Goal: Information Seeking & Learning: Find specific fact

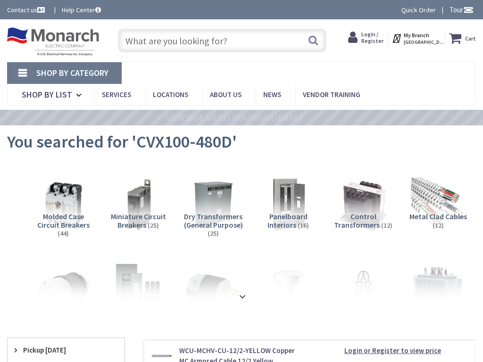
type input "Nacogdoches & Iota, [GEOGRAPHIC_DATA], [GEOGRAPHIC_DATA]"
